Goal: Transaction & Acquisition: Obtain resource

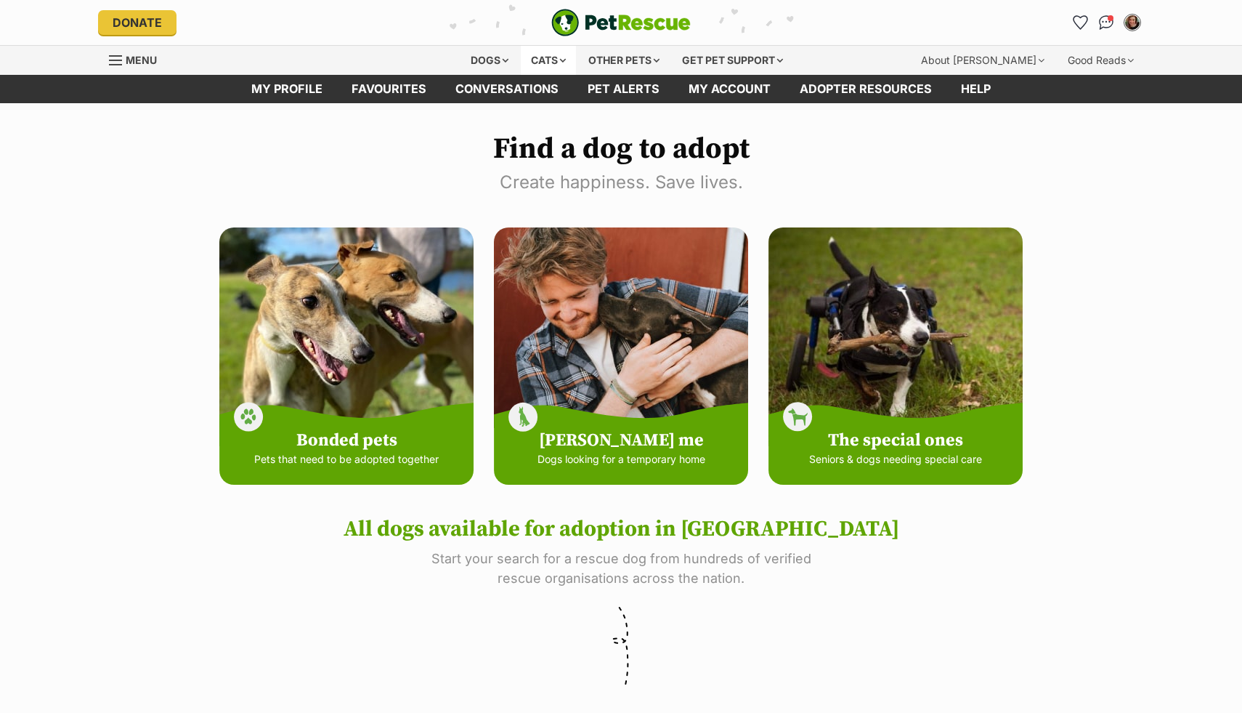
click at [561, 67] on div "Cats" at bounding box center [548, 60] width 55 height 29
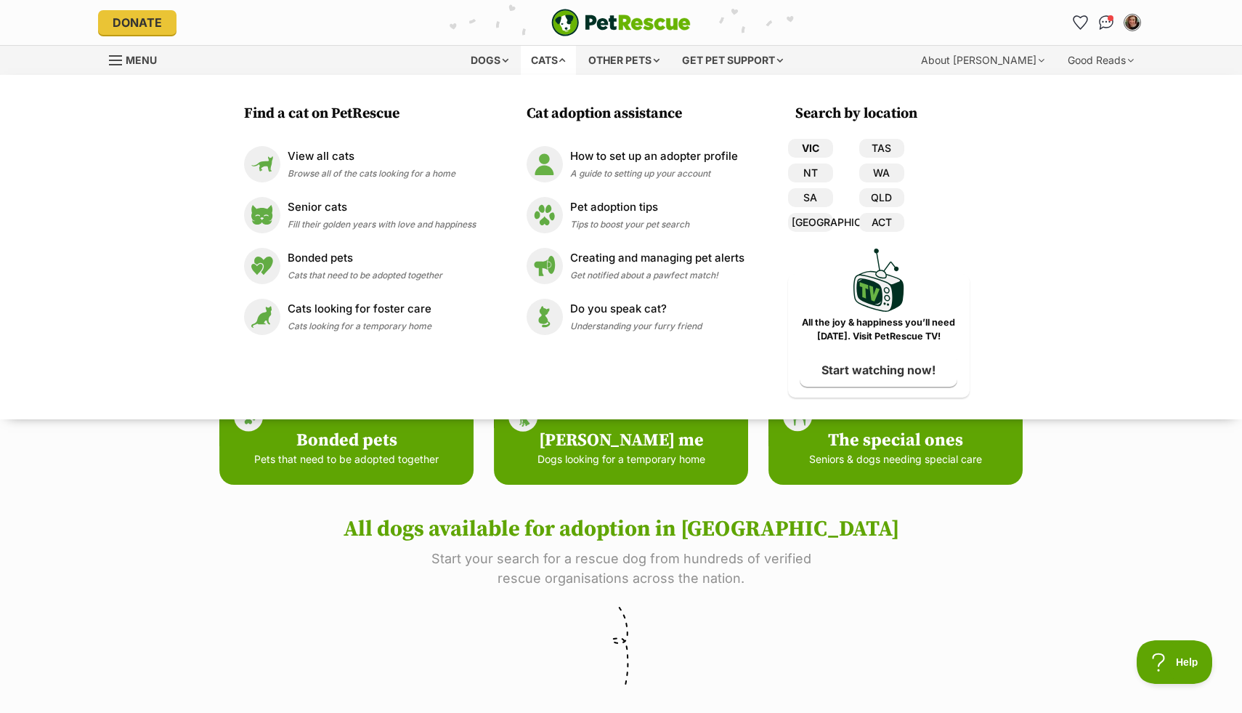
click at [822, 143] on link "VIC" at bounding box center [810, 148] width 45 height 19
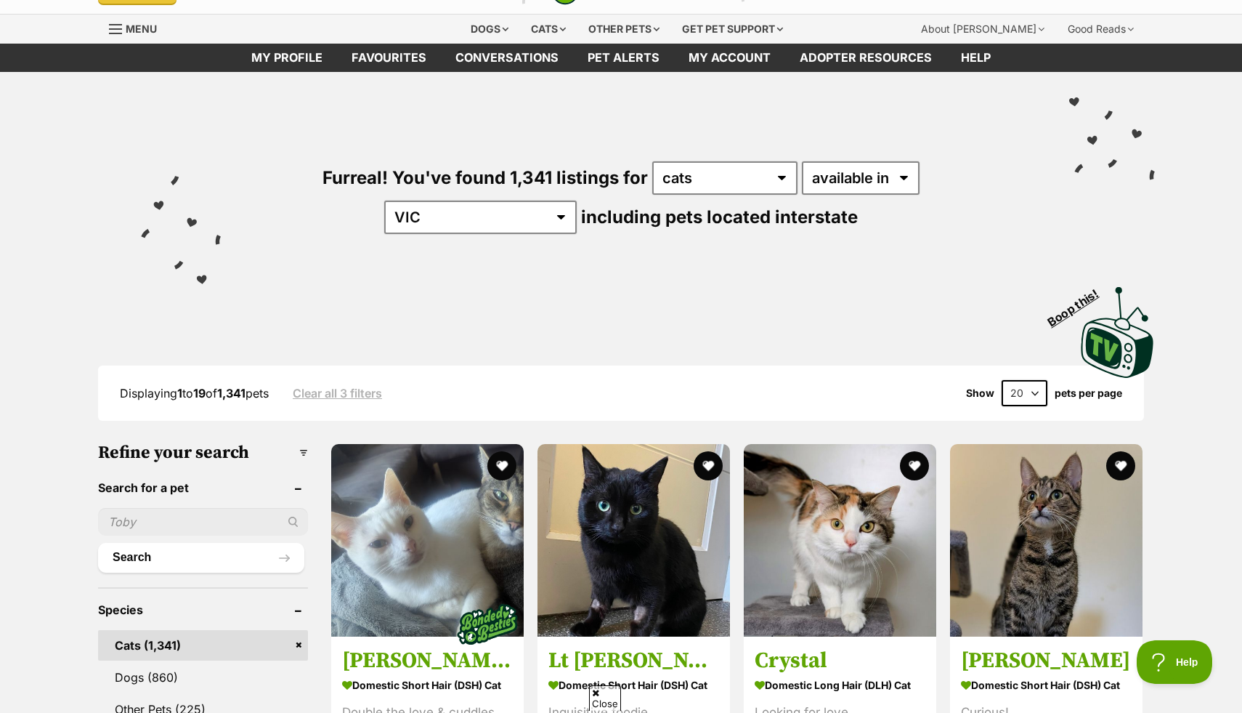
scroll to position [60, 0]
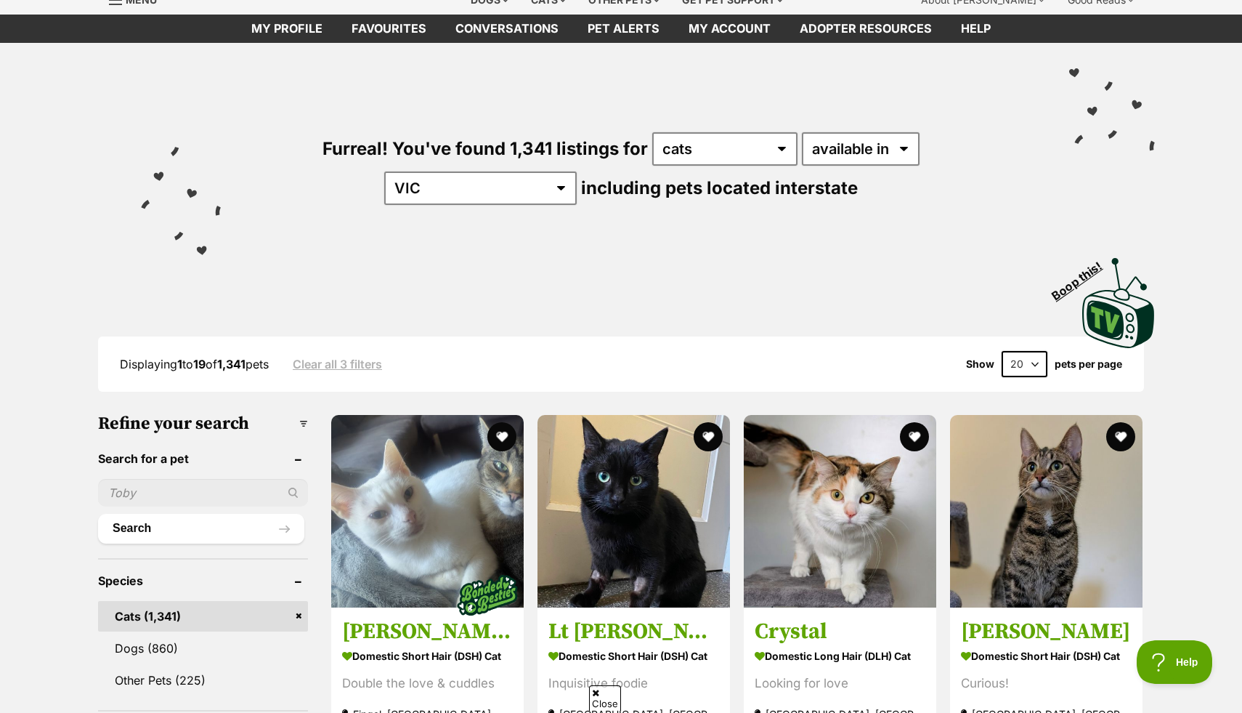
click at [1035, 363] on select "20 40 60" at bounding box center [1025, 364] width 46 height 26
select select "60"
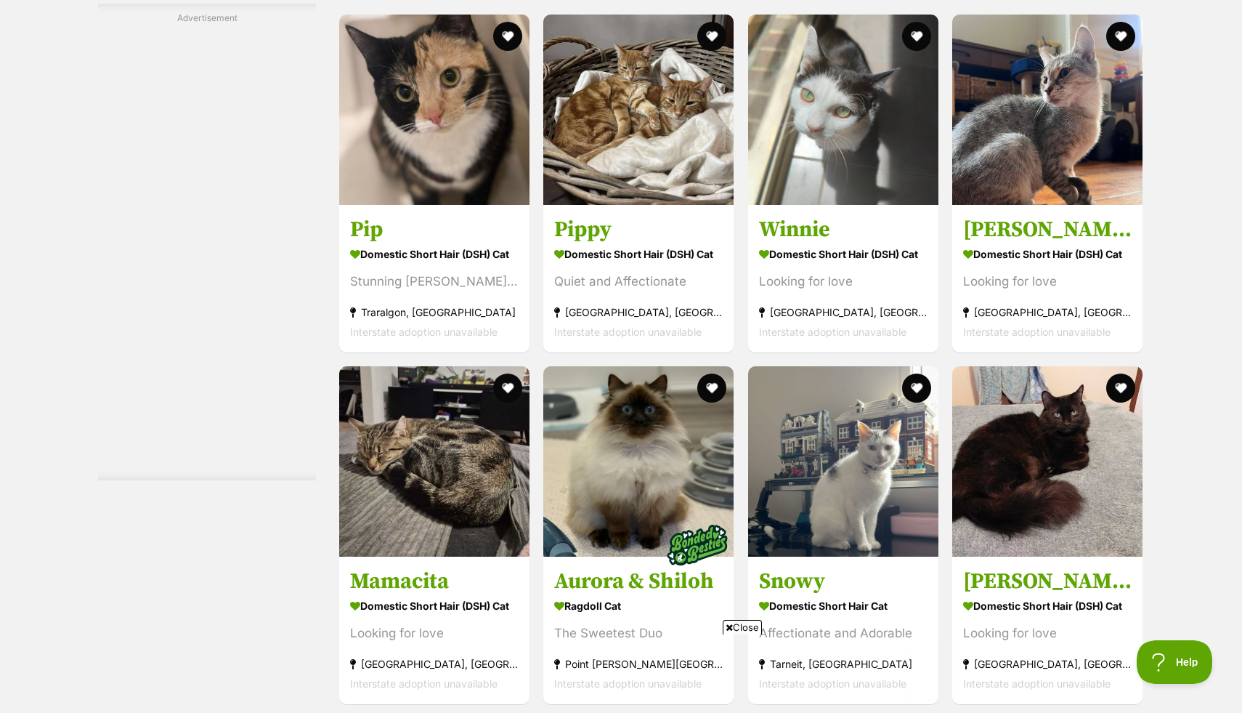
scroll to position [4493, 0]
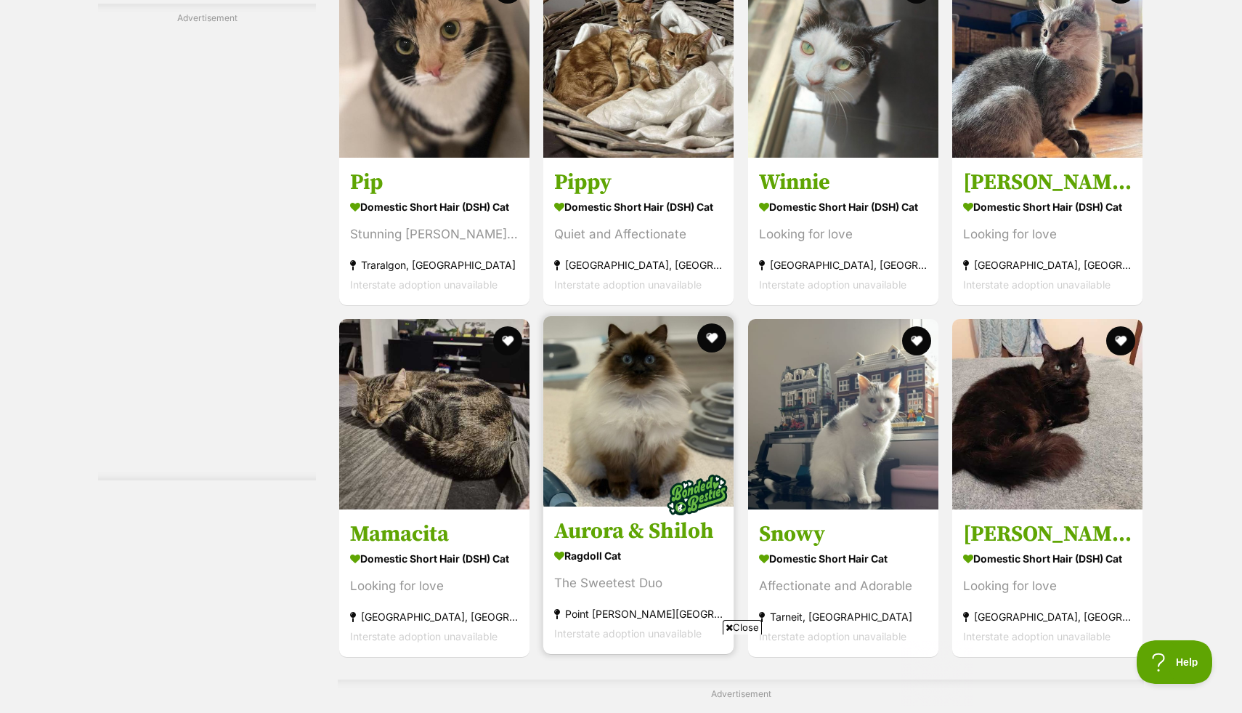
click at [668, 366] on img at bounding box center [638, 411] width 190 height 190
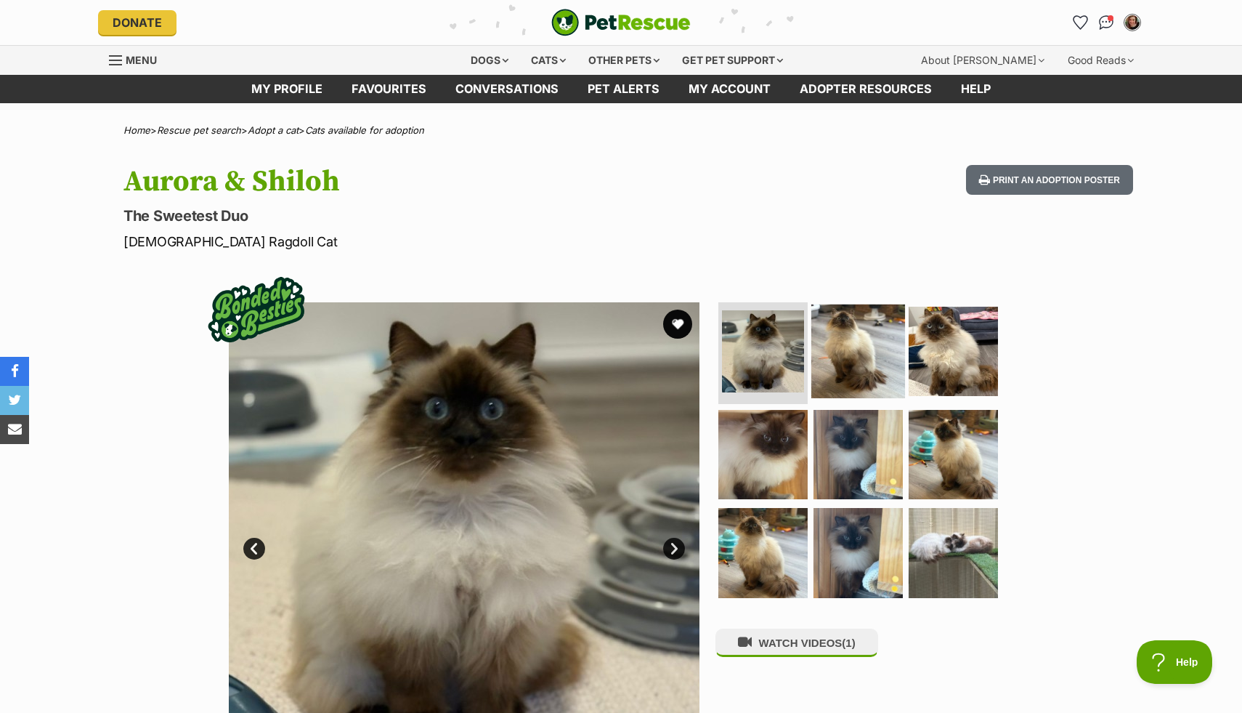
click at [824, 362] on img at bounding box center [859, 351] width 94 height 94
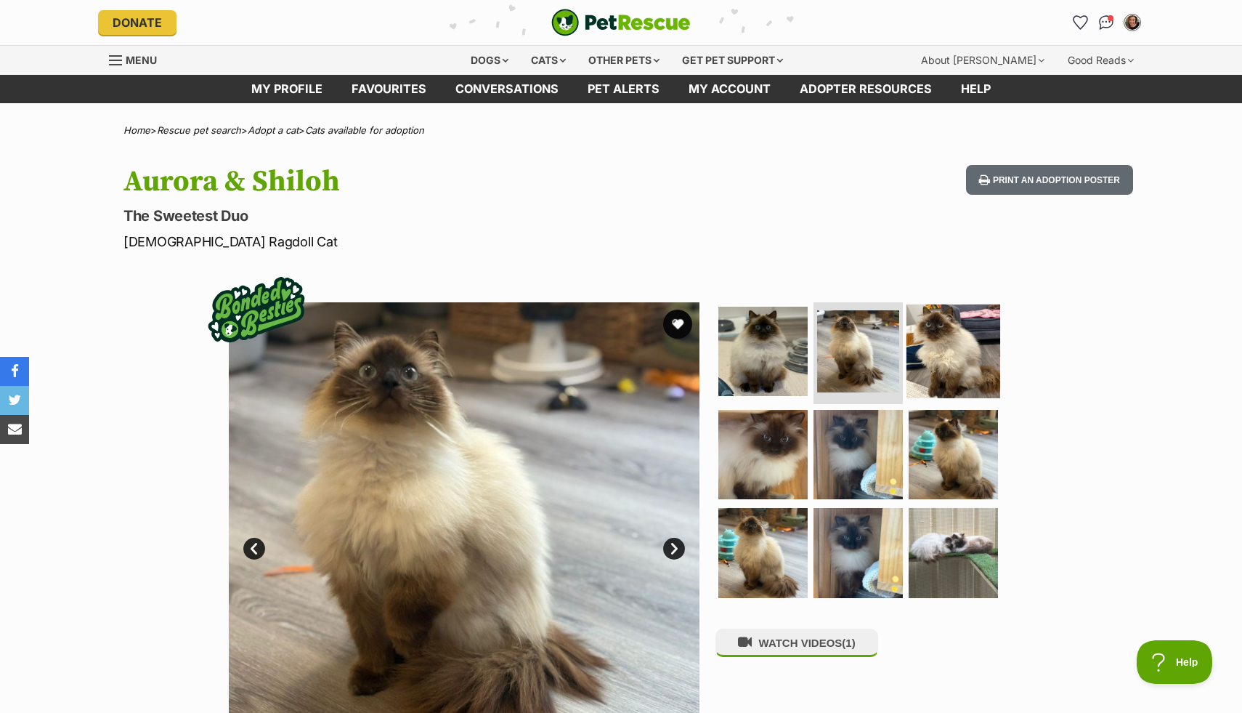
click at [952, 370] on img at bounding box center [954, 351] width 94 height 94
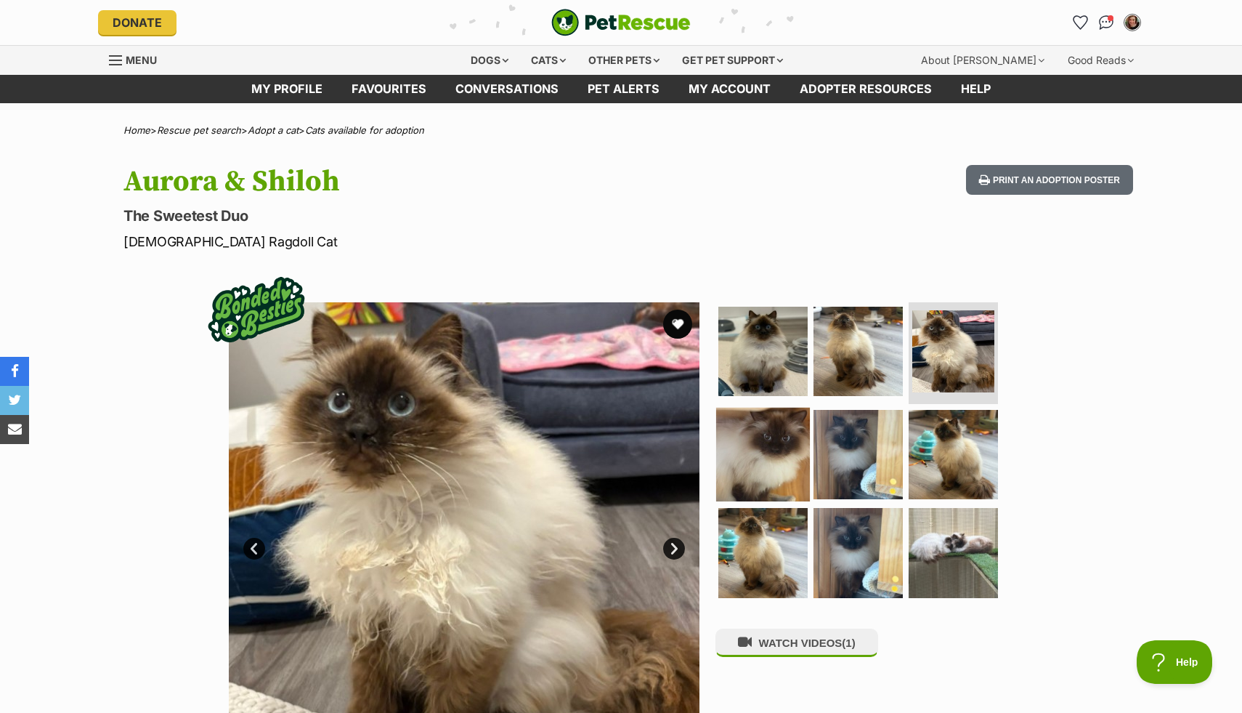
click at [753, 461] on img at bounding box center [763, 454] width 94 height 94
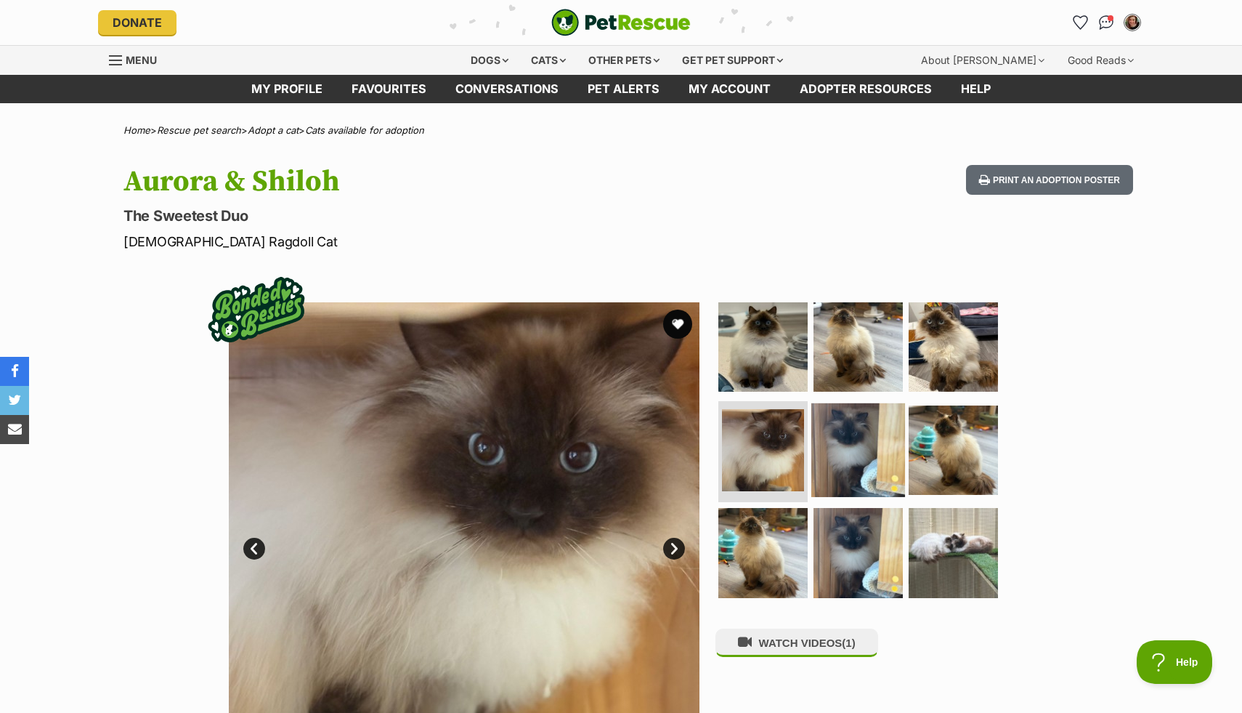
click at [852, 462] on img at bounding box center [859, 449] width 94 height 94
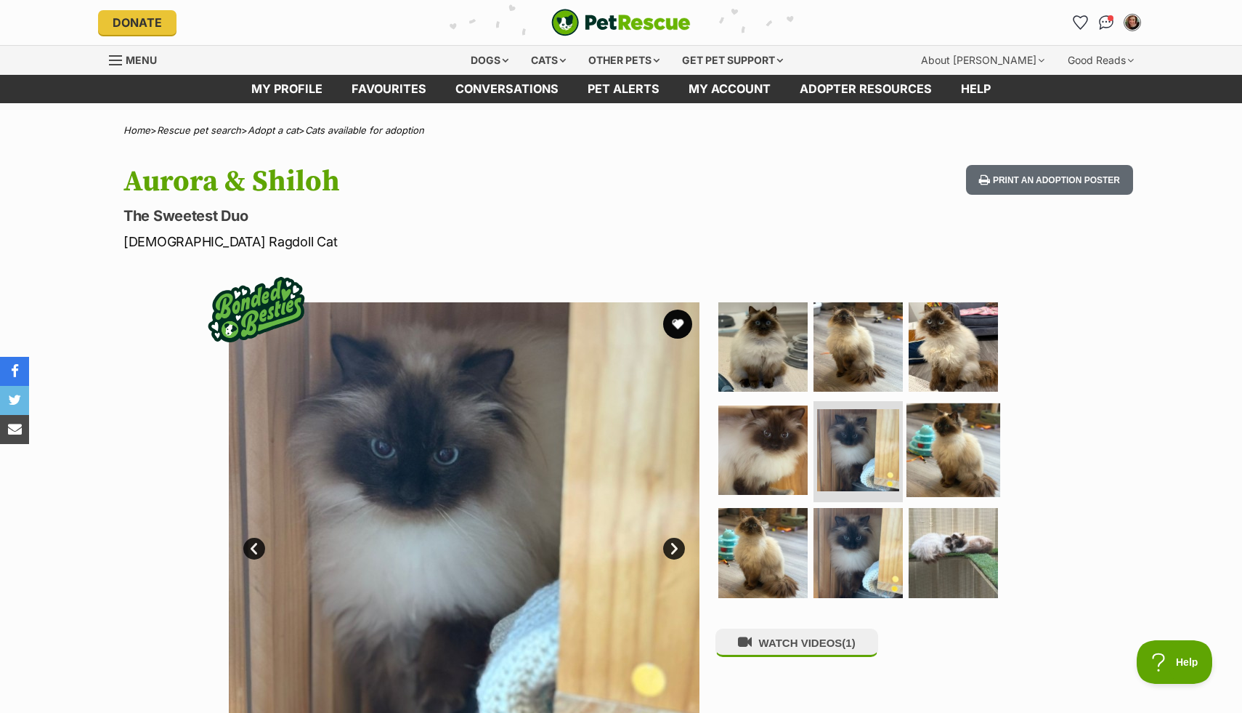
click at [936, 448] on img at bounding box center [954, 449] width 94 height 94
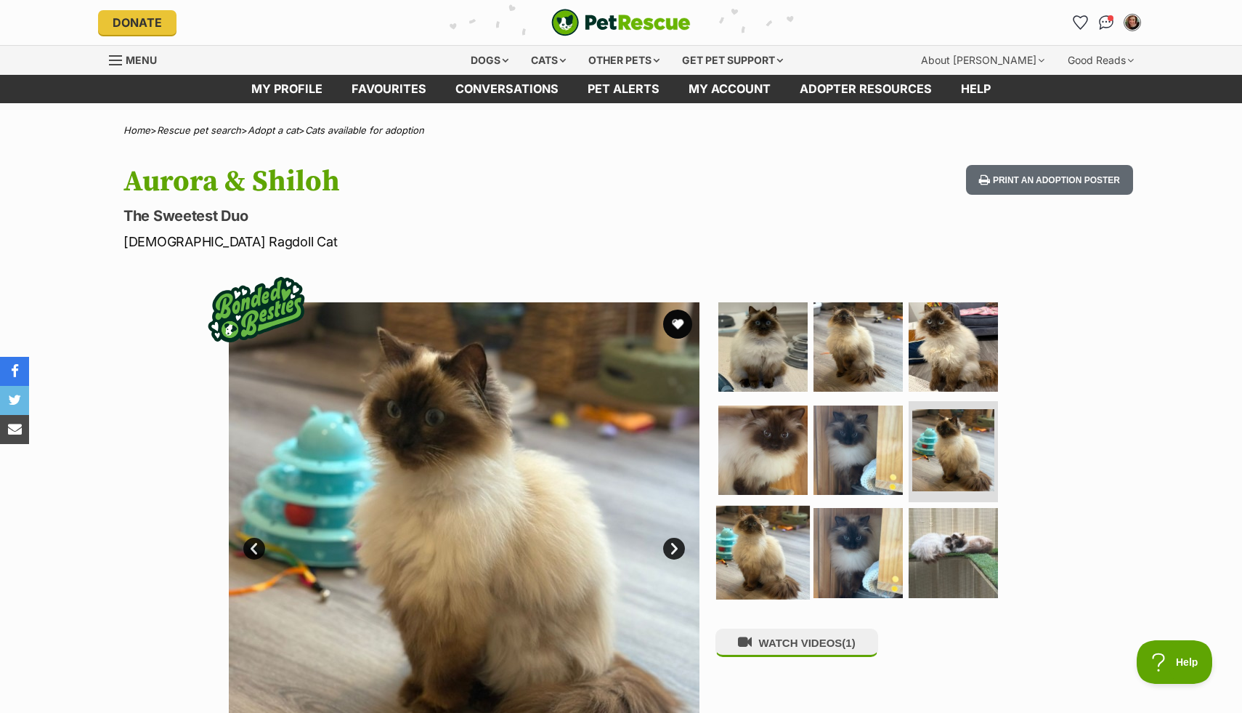
click at [746, 560] on img at bounding box center [763, 553] width 94 height 94
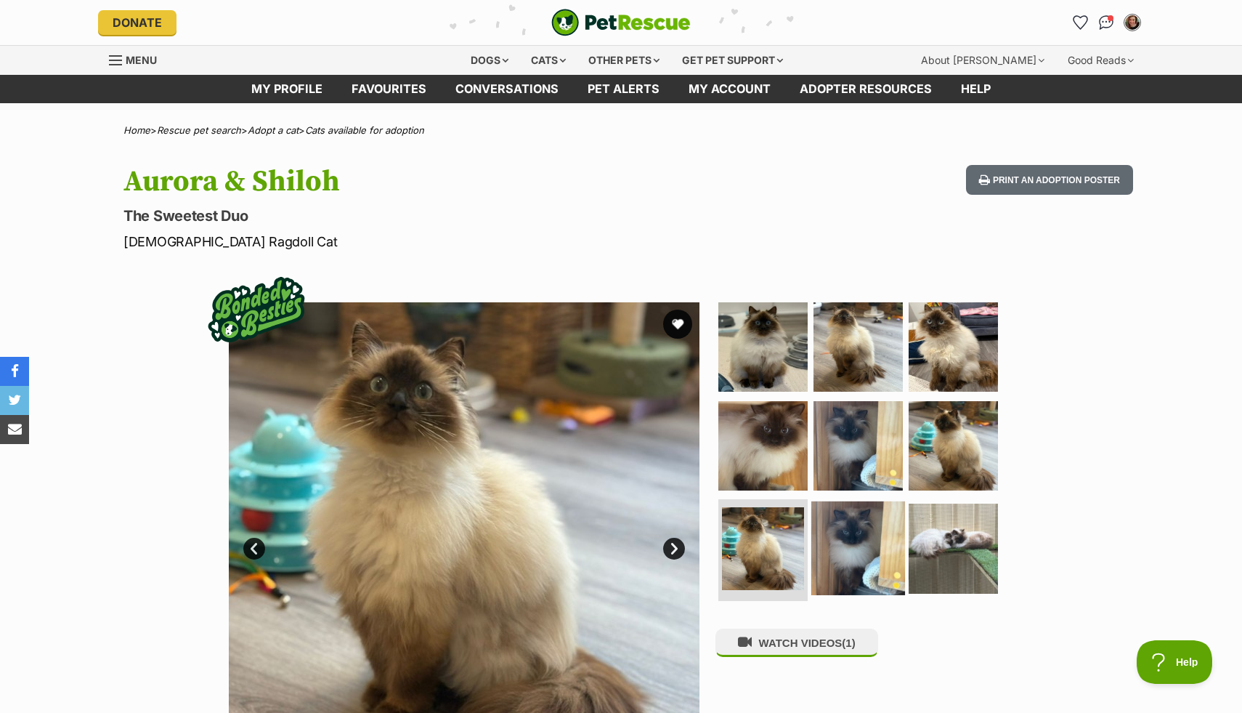
click at [833, 560] on img at bounding box center [859, 548] width 94 height 94
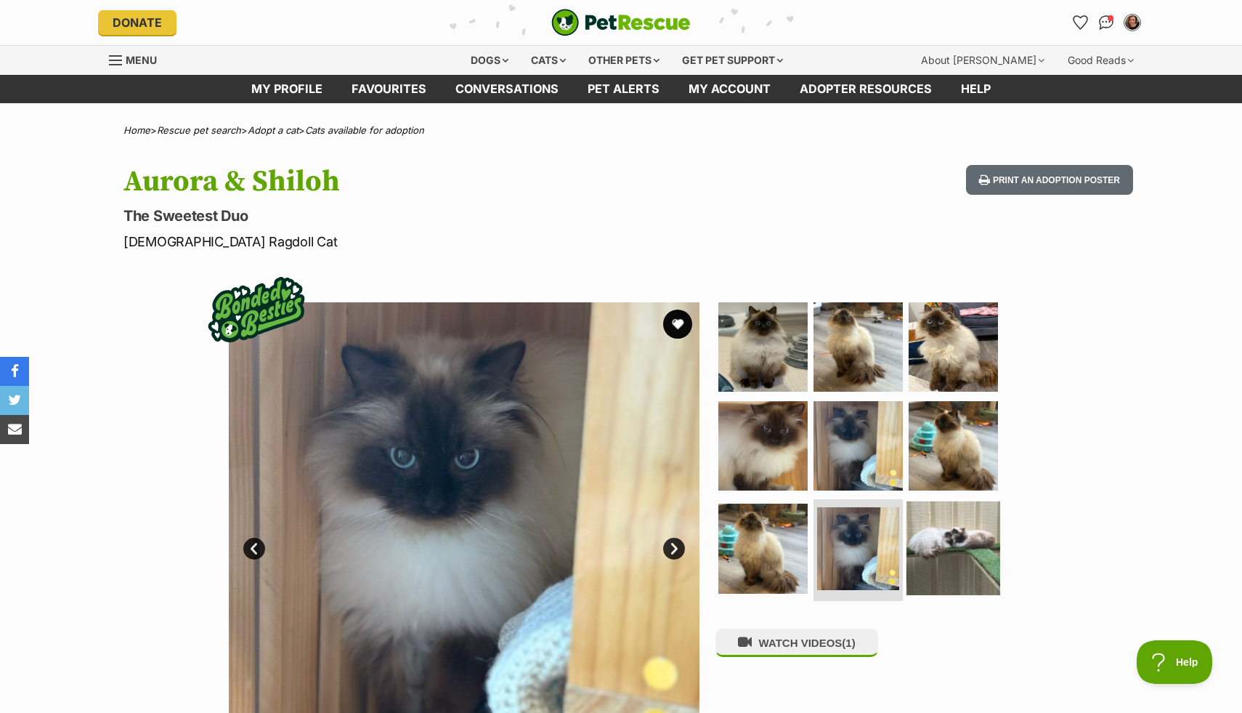
click at [955, 557] on img at bounding box center [954, 548] width 94 height 94
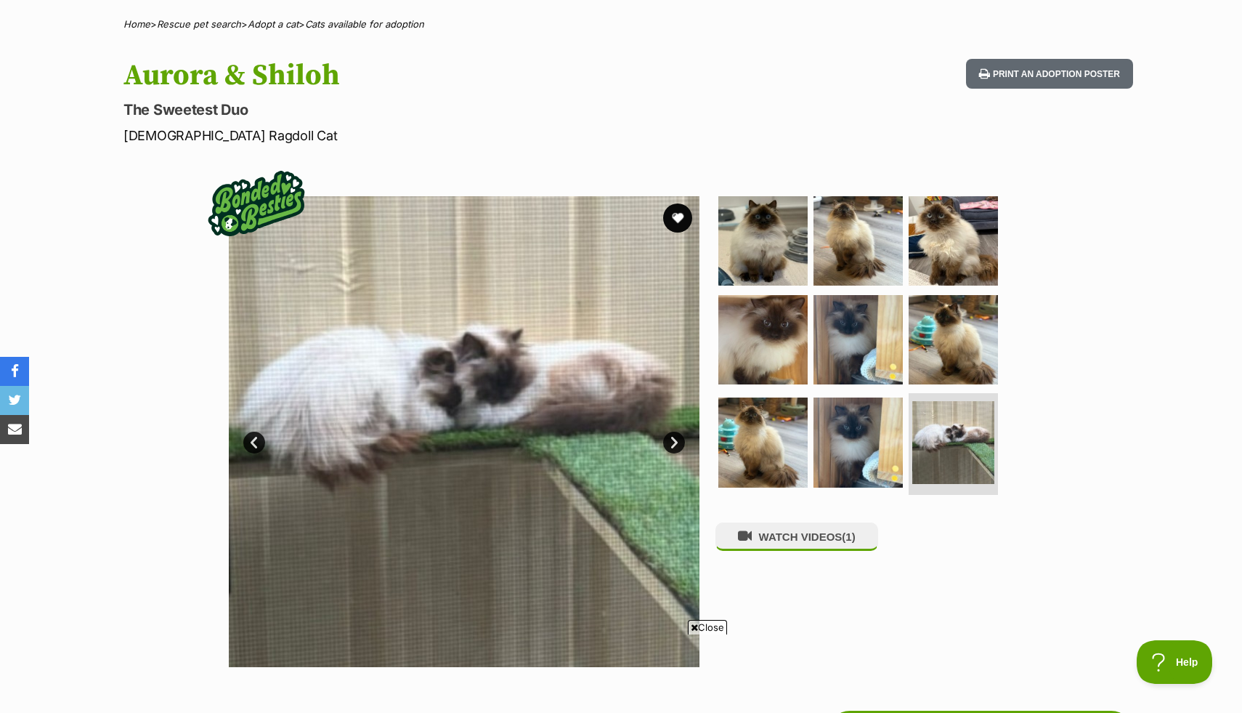
scroll to position [109, 0]
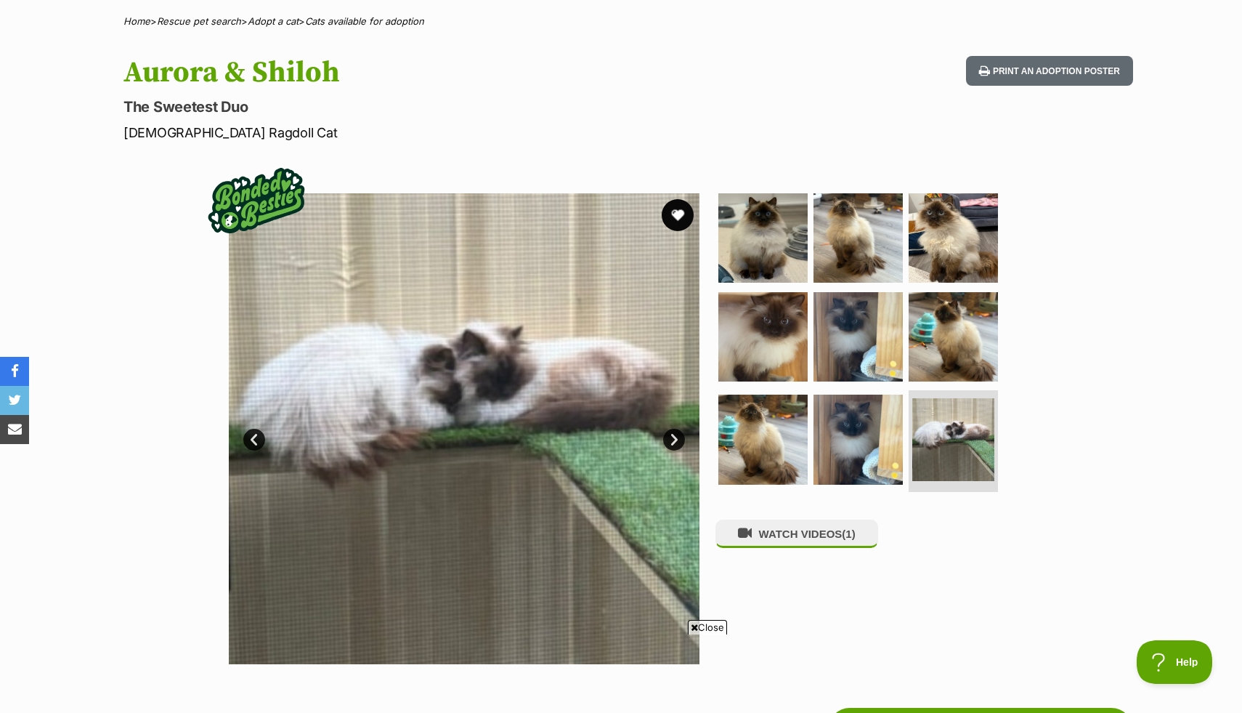
click at [671, 209] on button "favourite" at bounding box center [678, 215] width 32 height 32
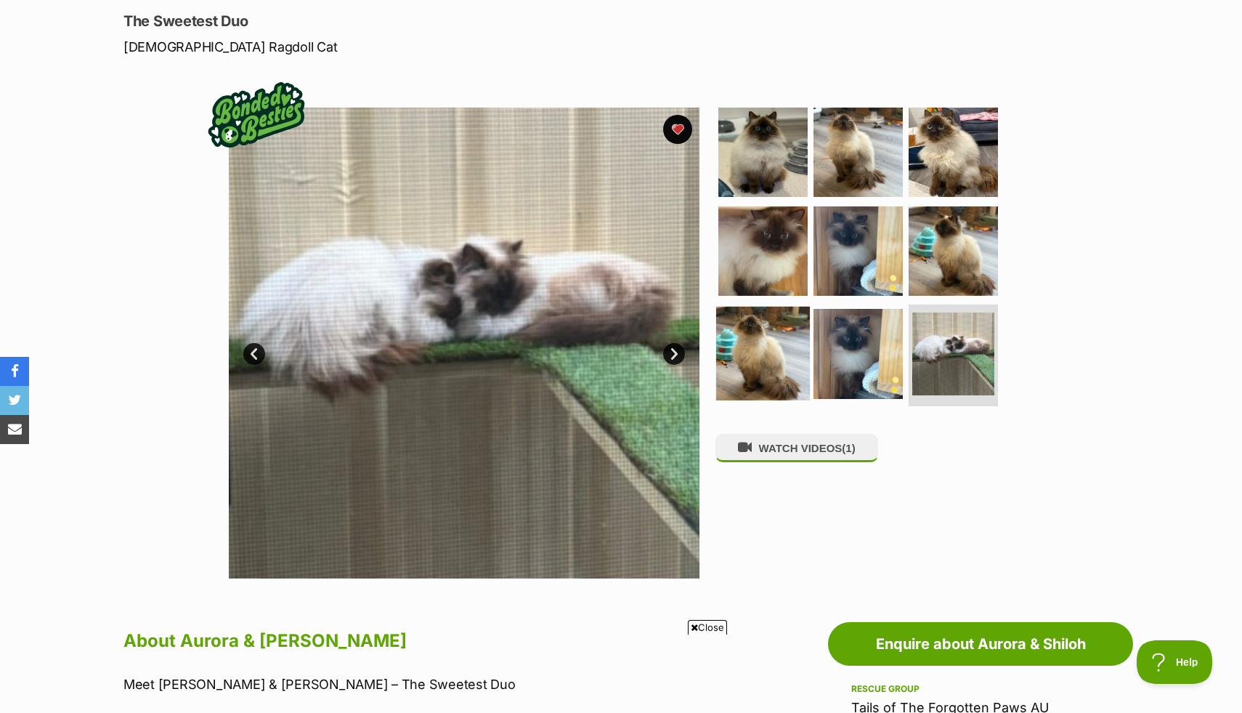
scroll to position [169, 0]
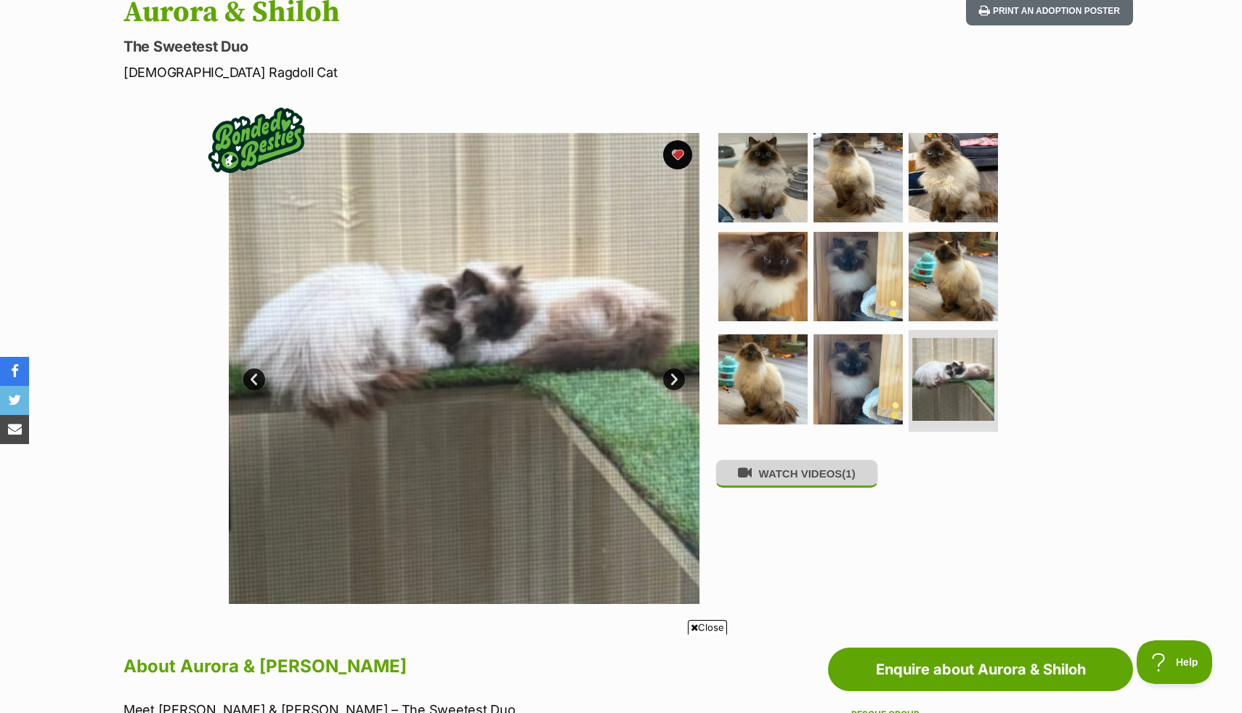
click at [807, 484] on button "WATCH VIDEOS (1)" at bounding box center [797, 473] width 163 height 28
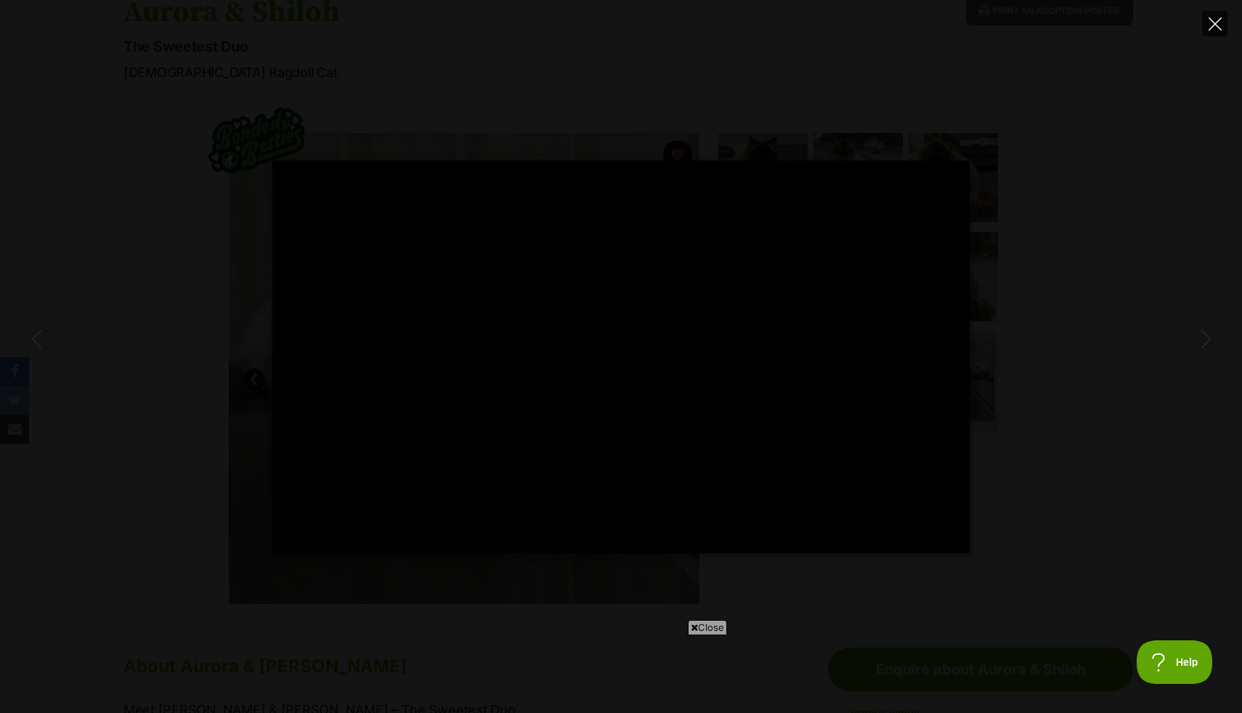
click at [1216, 30] on button "Close" at bounding box center [1214, 23] width 25 height 25
type input "19.66"
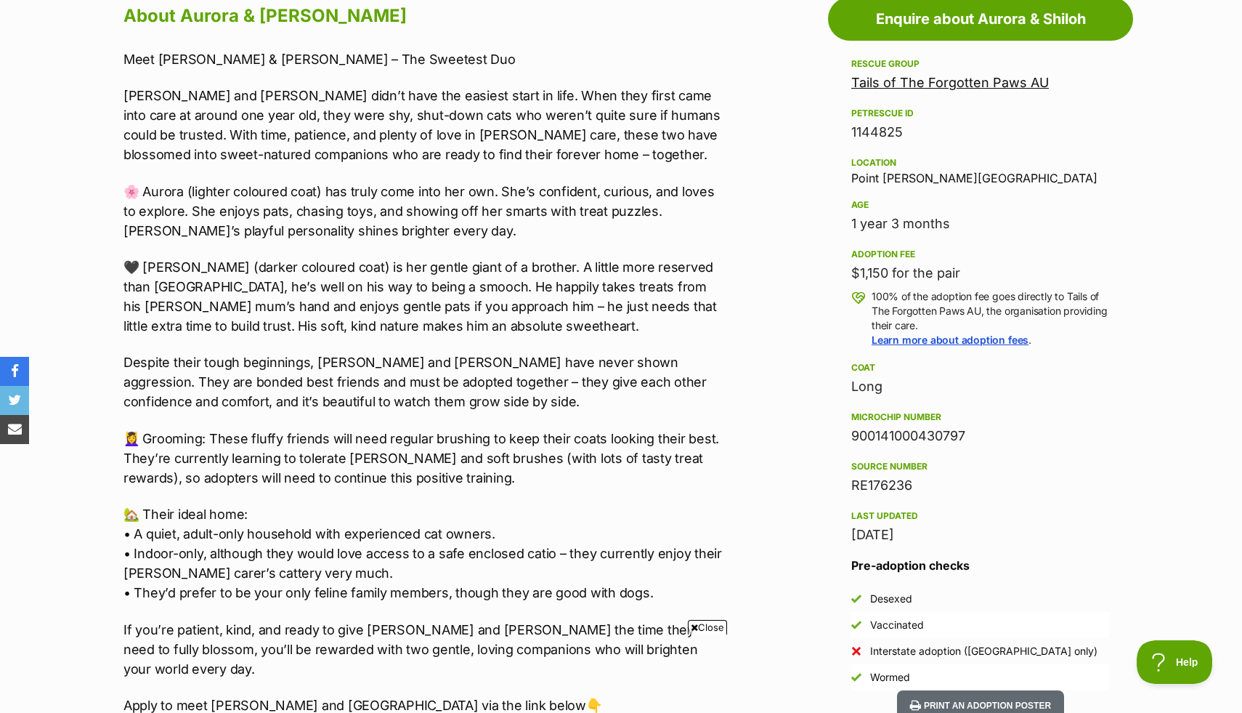
scroll to position [825, 0]
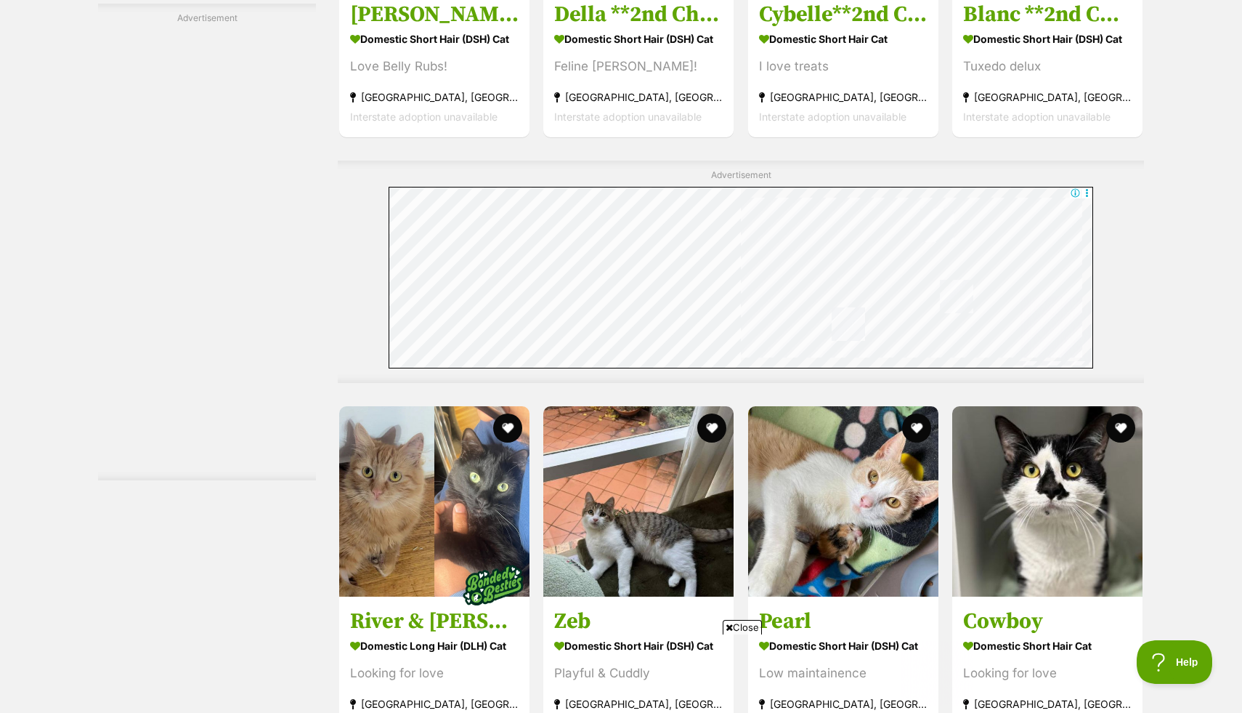
scroll to position [6576, 0]
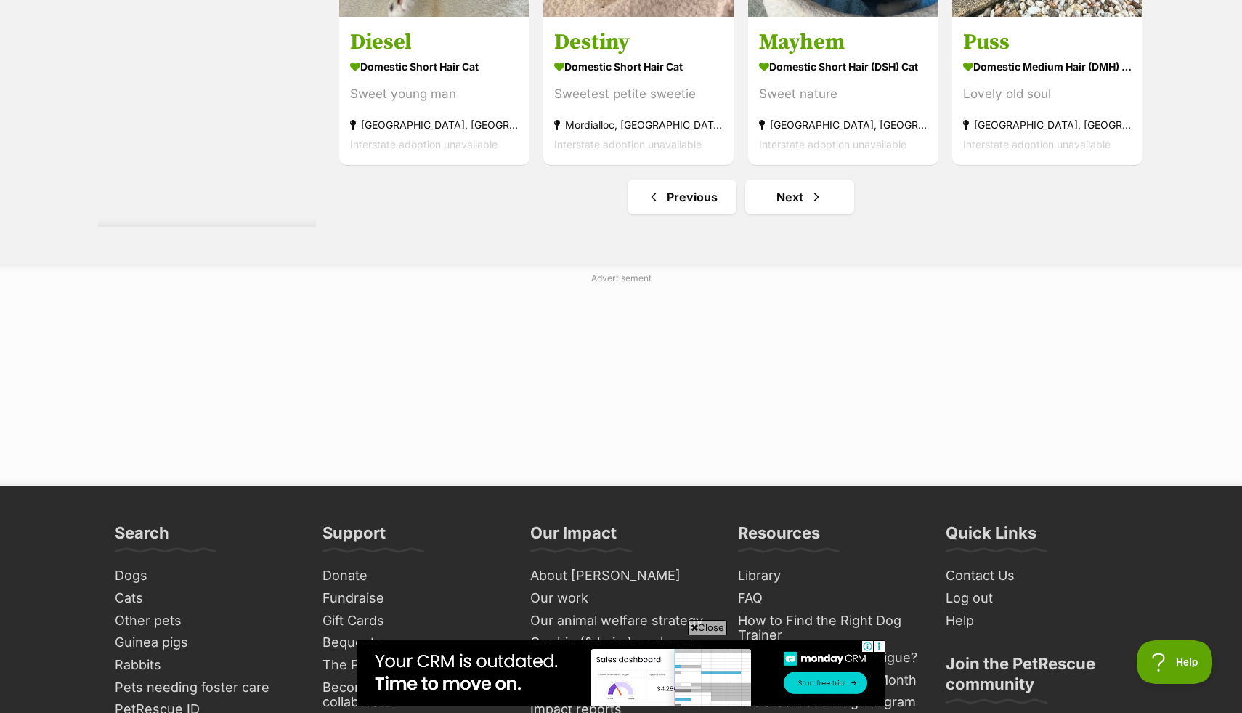
scroll to position [7766, 0]
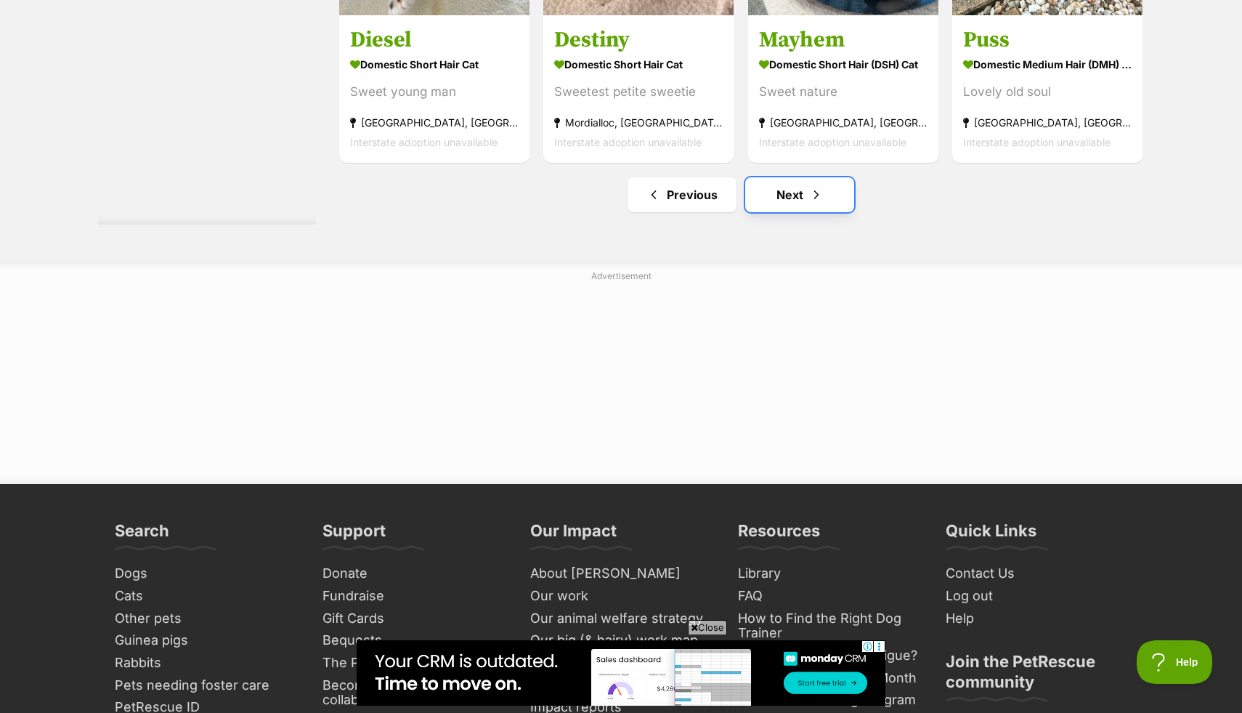
click at [815, 196] on span "Next page" at bounding box center [816, 194] width 15 height 17
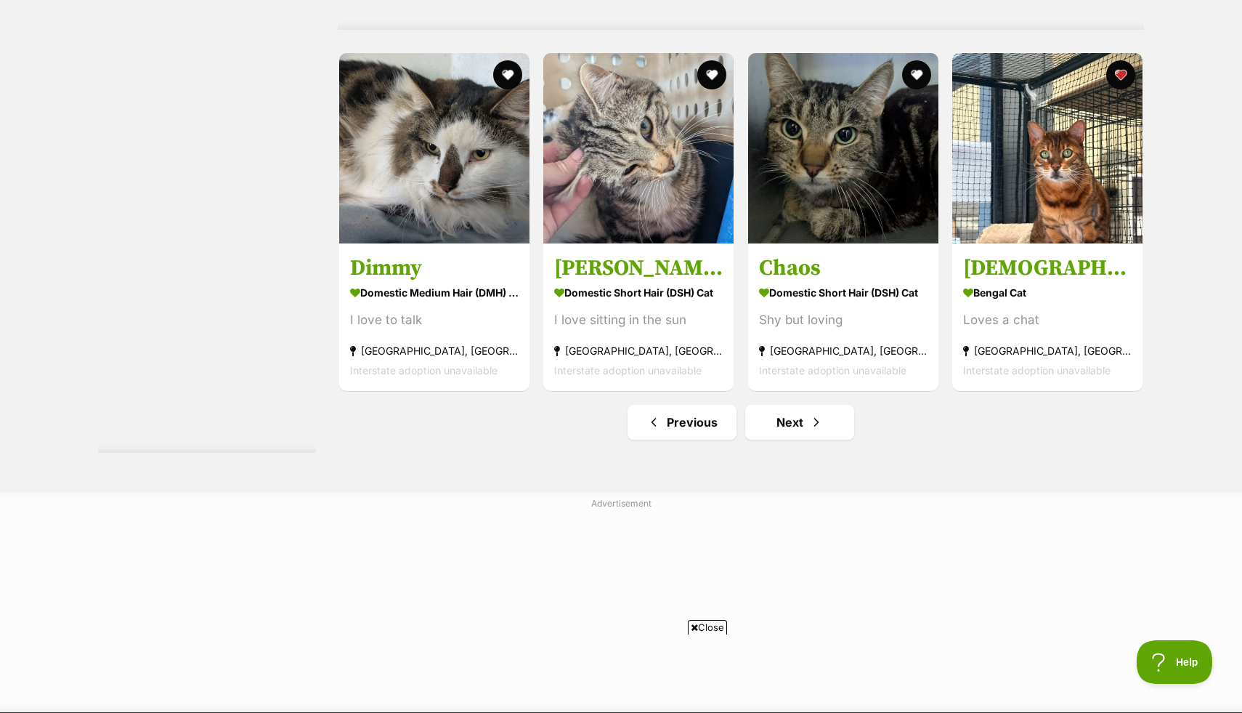
scroll to position [7633, 0]
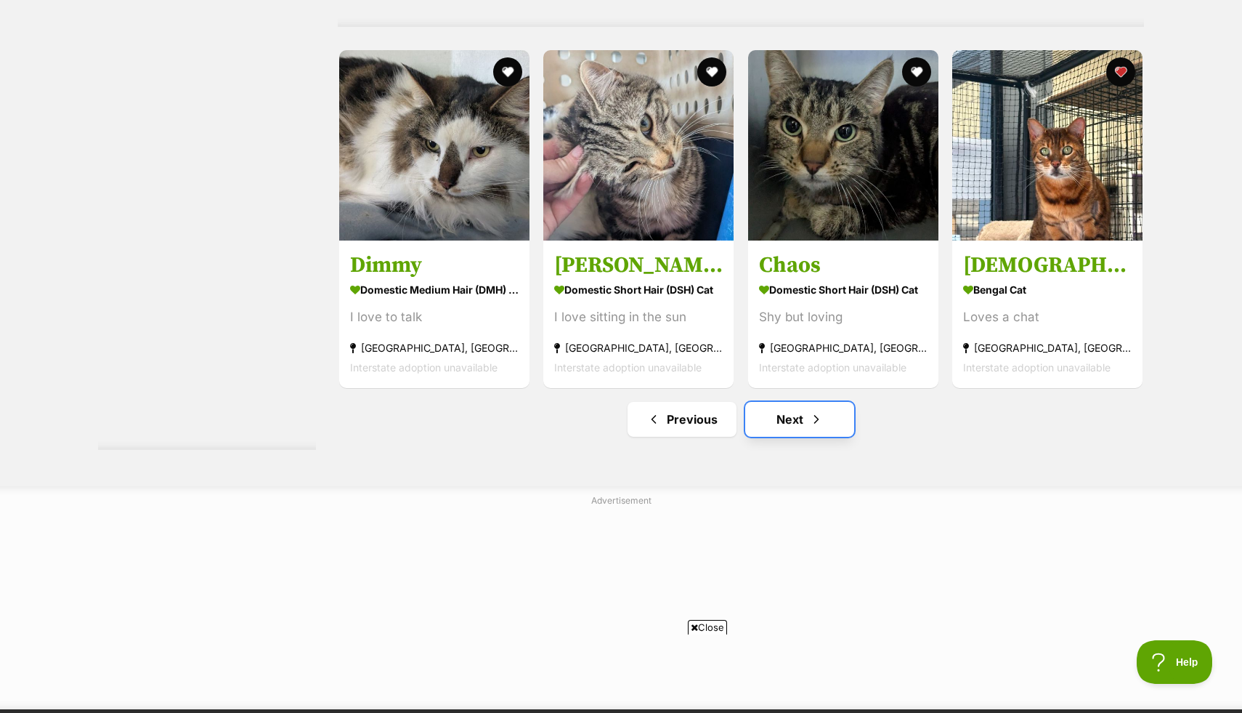
click at [820, 416] on span "Next page" at bounding box center [816, 418] width 15 height 17
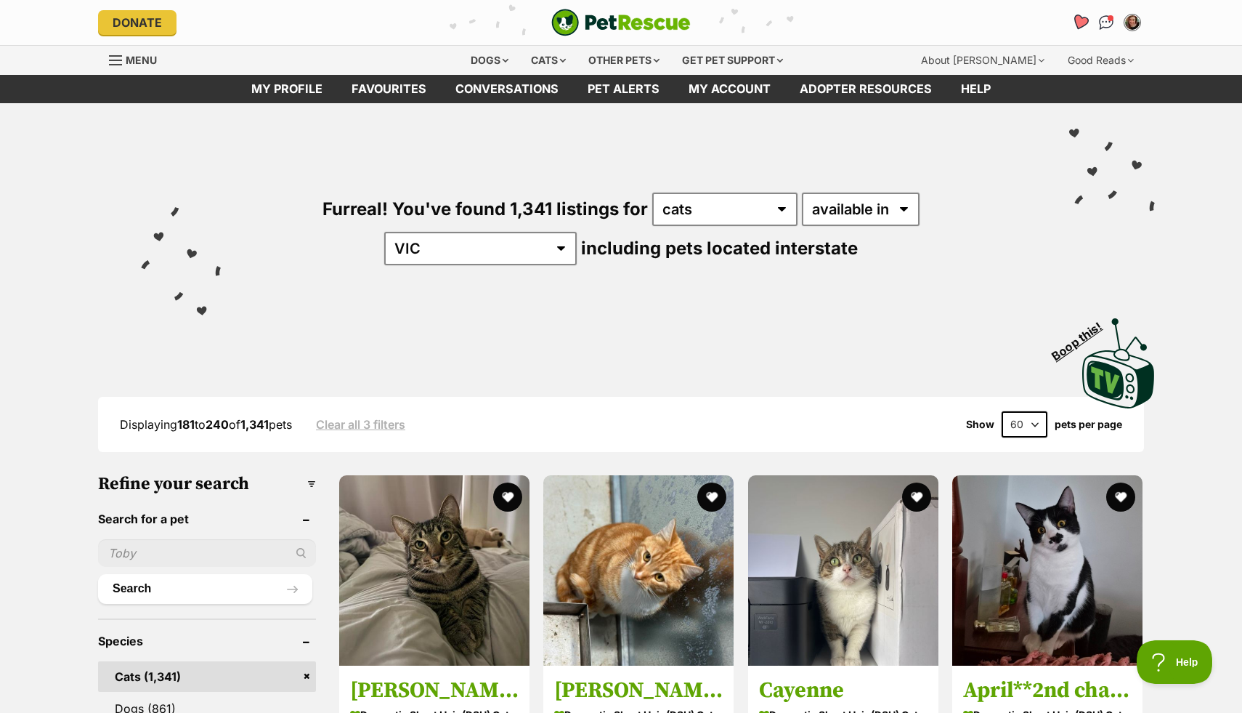
click at [1081, 28] on icon "Favourites" at bounding box center [1081, 22] width 20 height 19
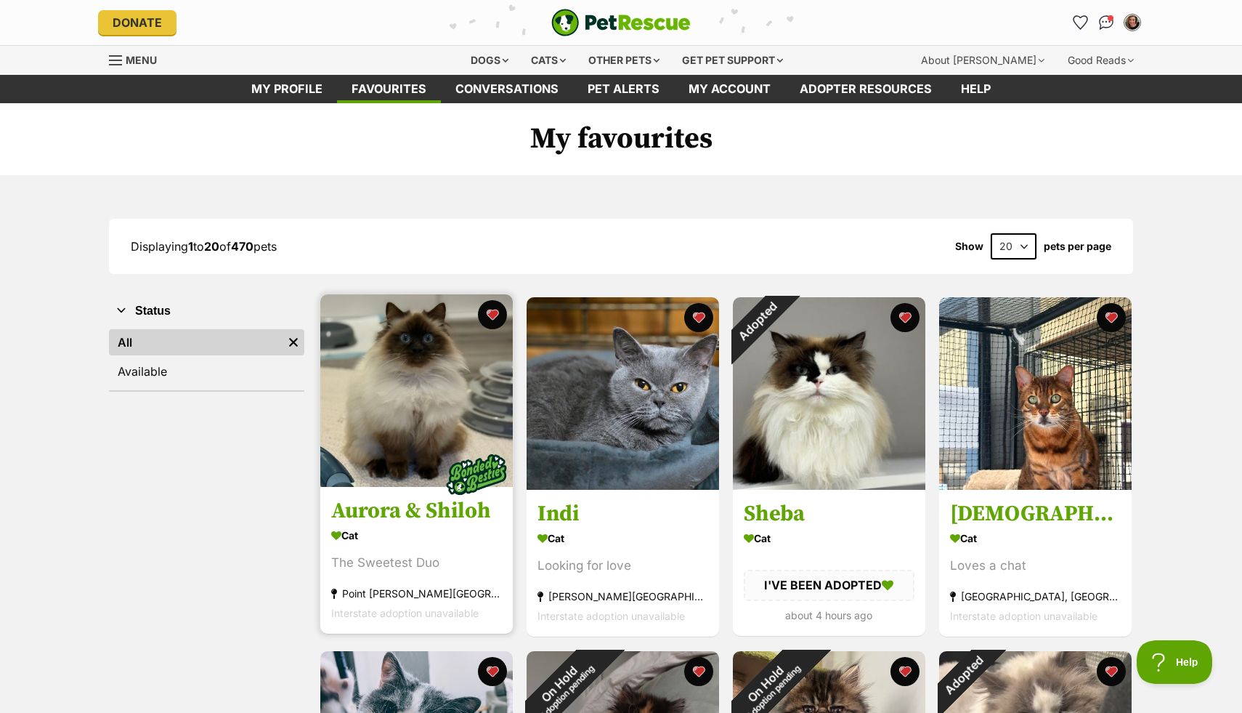
click at [444, 404] on img at bounding box center [416, 390] width 193 height 193
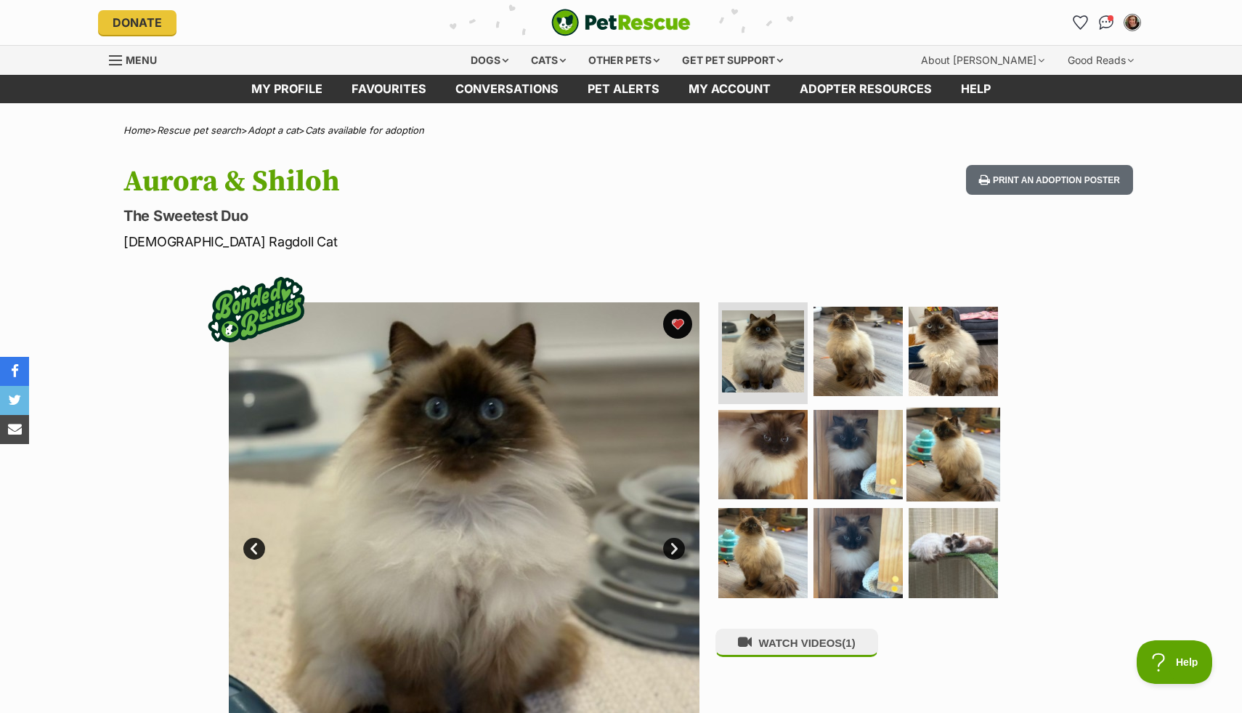
click at [946, 438] on img at bounding box center [954, 454] width 94 height 94
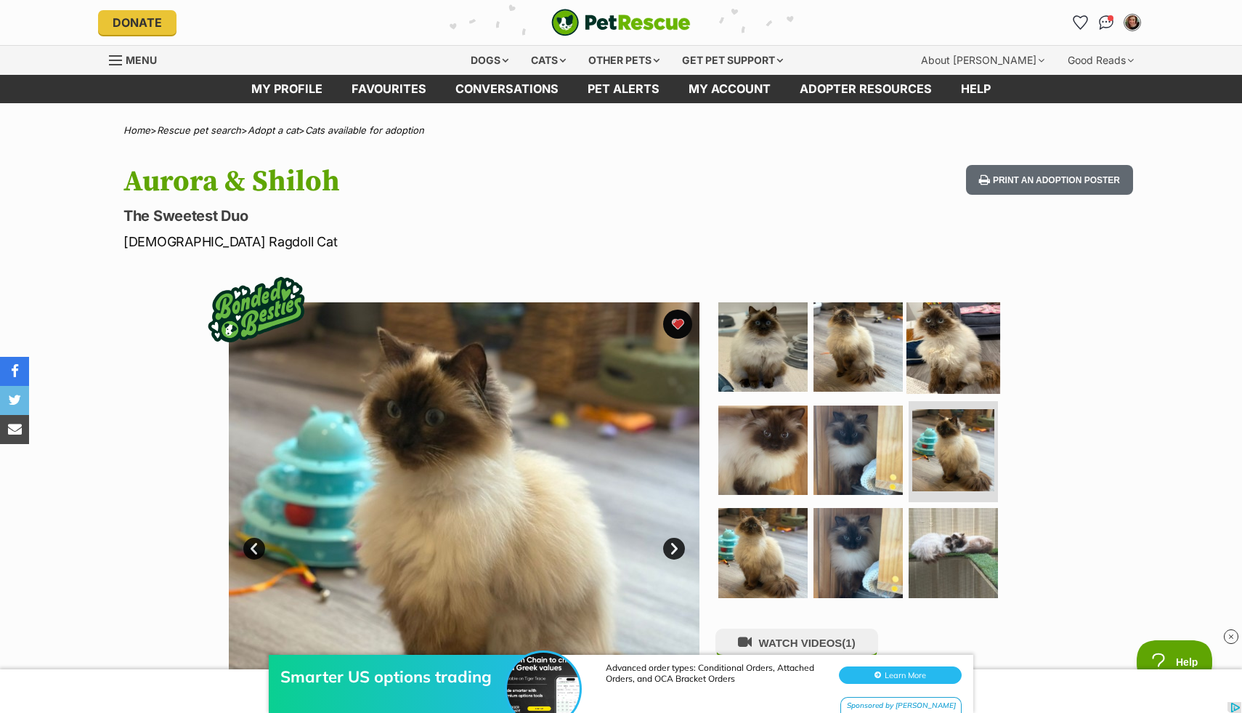
click at [948, 343] on img at bounding box center [954, 347] width 94 height 94
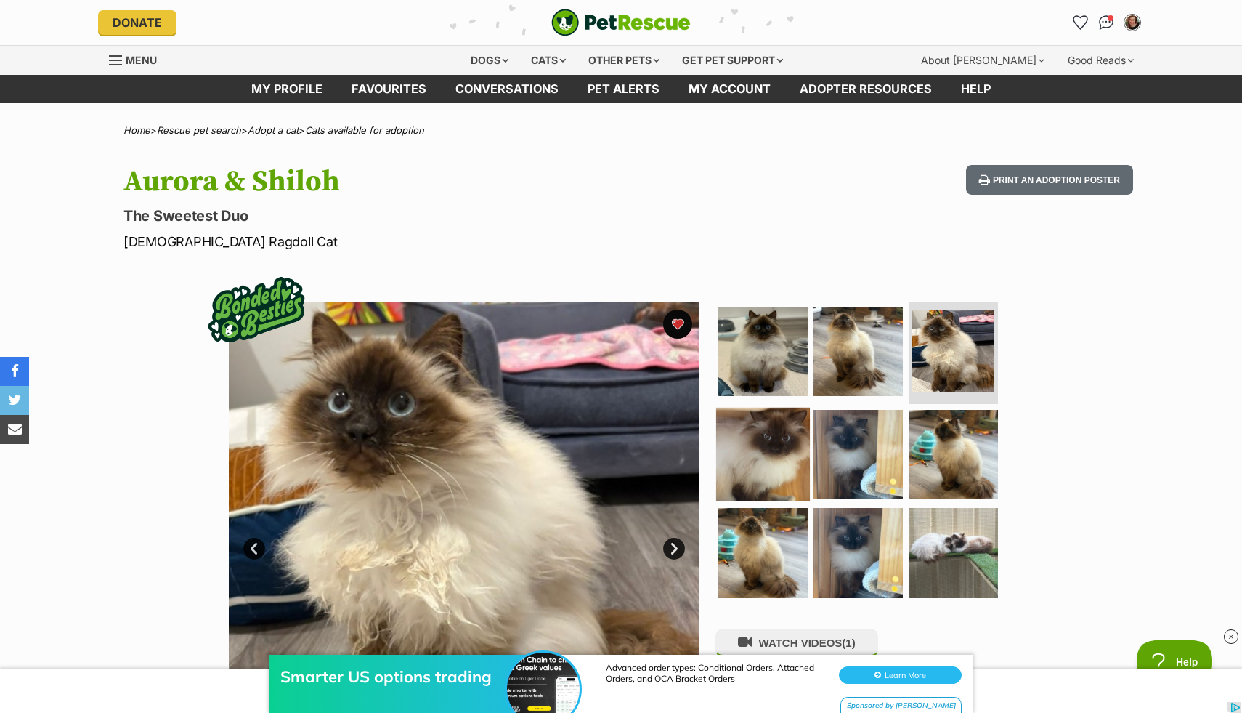
click at [756, 445] on img at bounding box center [763, 454] width 94 height 94
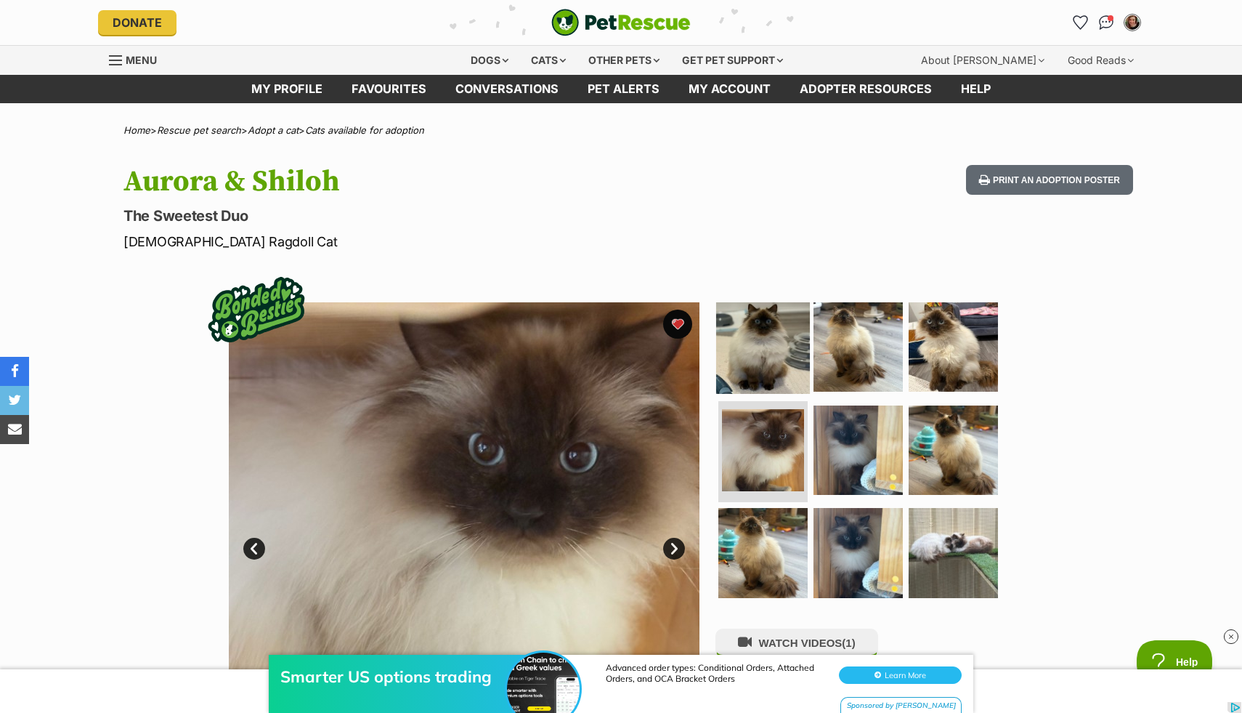
click at [768, 371] on img at bounding box center [763, 347] width 94 height 94
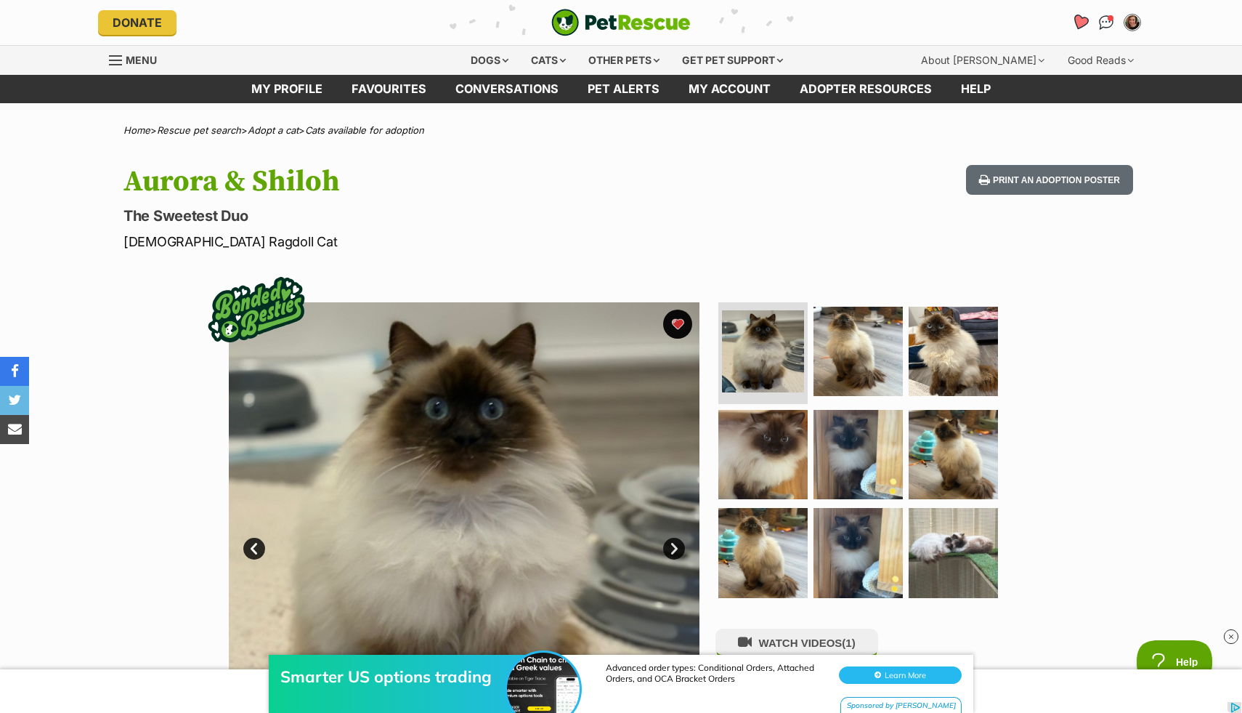
click at [1084, 13] on link "Favourites" at bounding box center [1080, 23] width 30 height 30
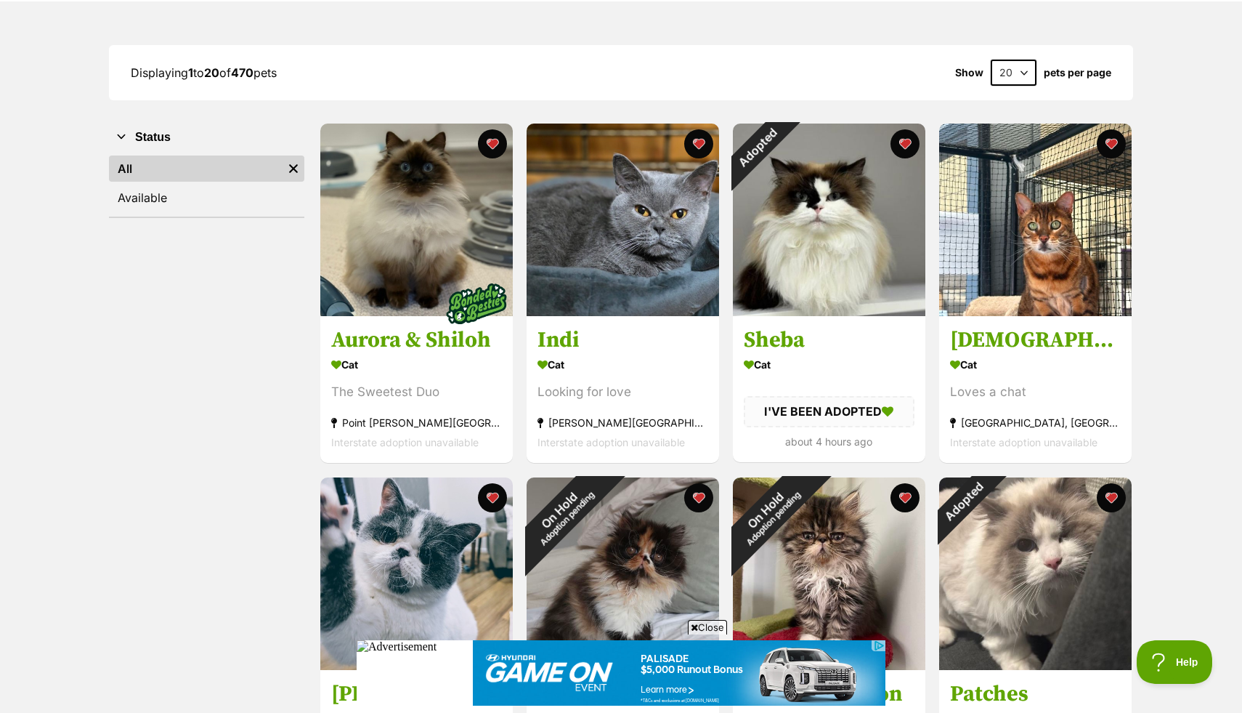
scroll to position [178, 0]
